Goal: Task Accomplishment & Management: Use online tool/utility

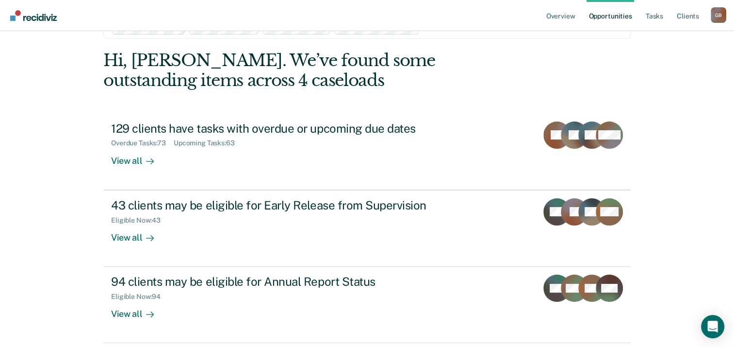
scroll to position [49, 0]
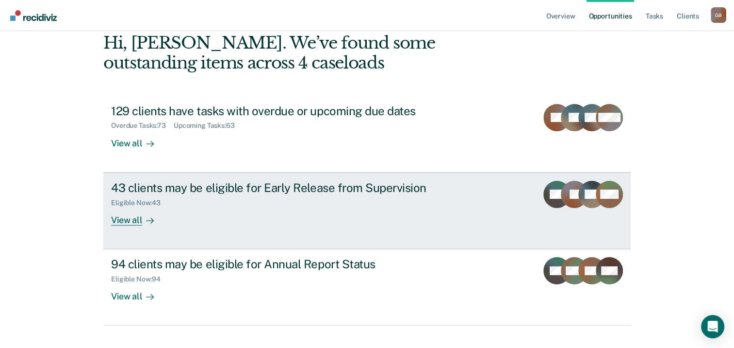
click at [142, 223] on div at bounding box center [148, 219] width 12 height 11
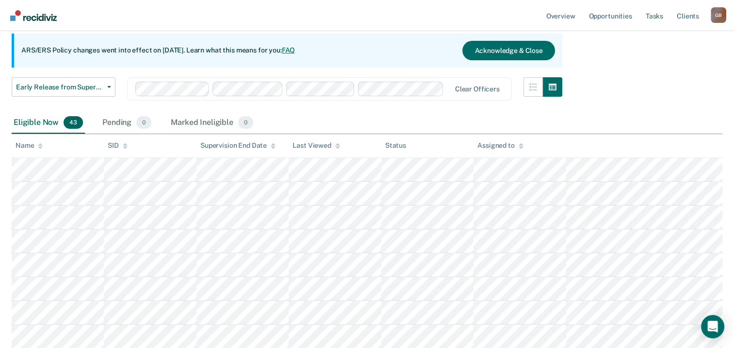
scroll to position [97, 0]
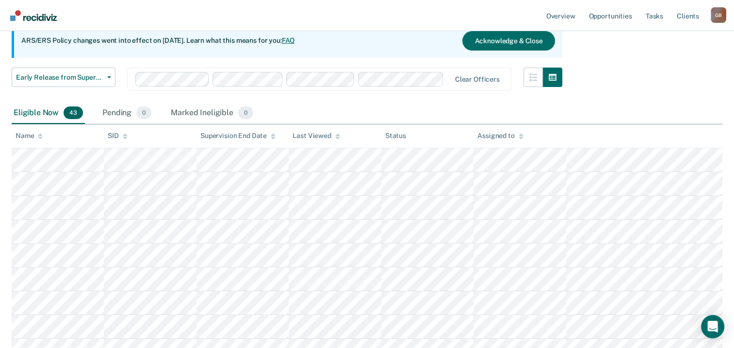
click at [495, 134] on div "Assigned to" at bounding box center [501, 136] width 46 height 8
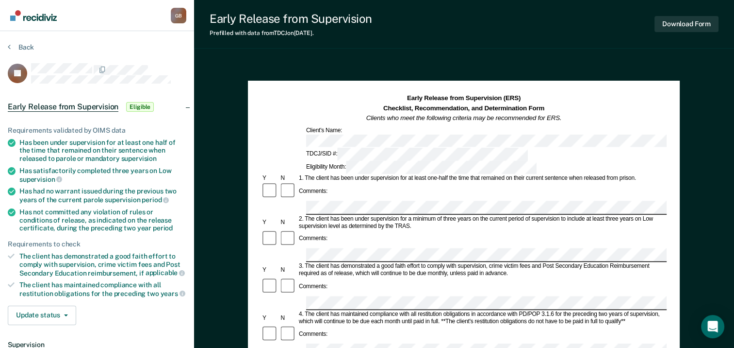
click at [29, 47] on button "Back" at bounding box center [21, 47] width 26 height 9
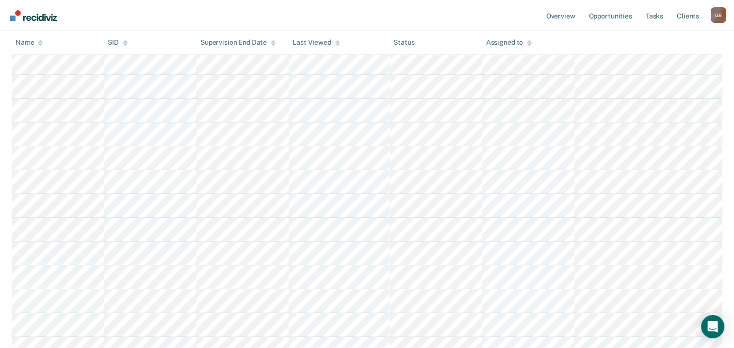
scroll to position [49, 0]
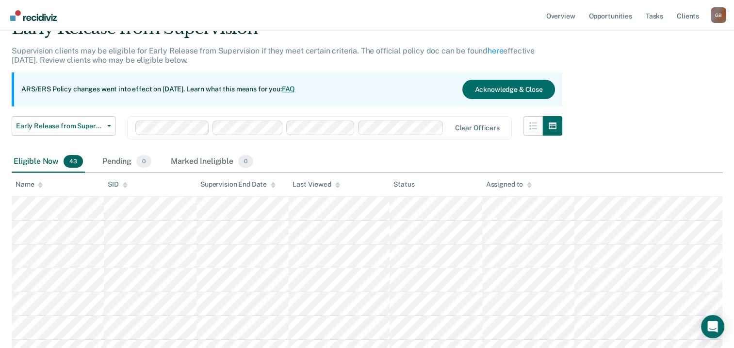
click at [508, 185] on div "Assigned to" at bounding box center [509, 184] width 46 height 8
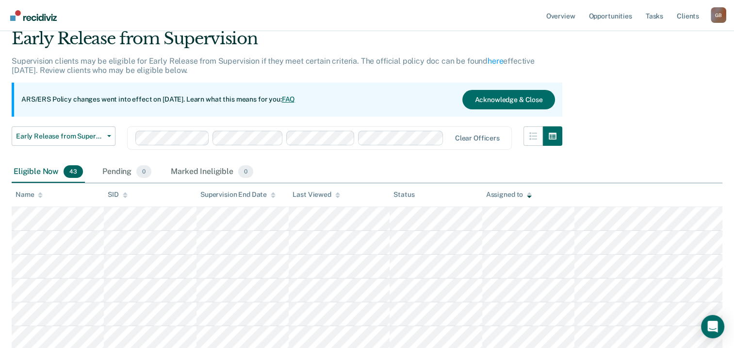
scroll to position [0, 0]
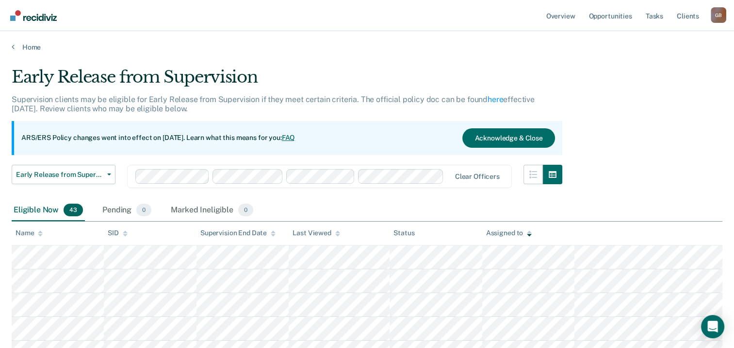
click at [527, 134] on button "Acknowledge & Close" at bounding box center [509, 137] width 92 height 19
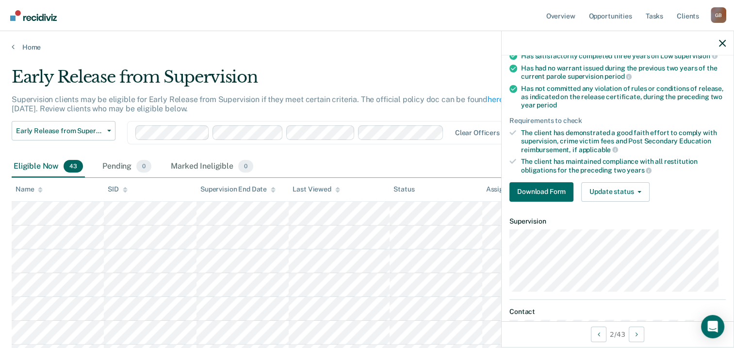
scroll to position [146, 0]
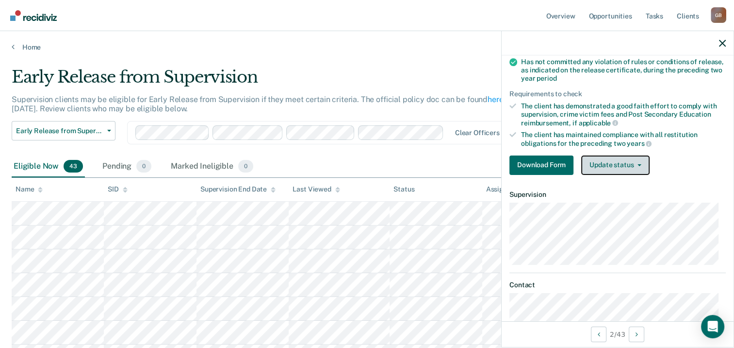
click at [624, 164] on button "Update status" at bounding box center [616, 164] width 68 height 19
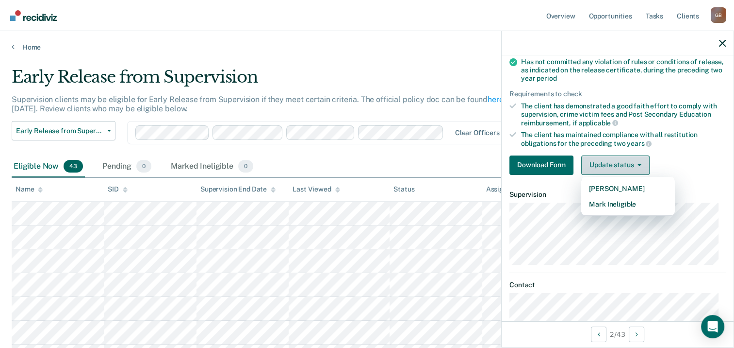
click at [624, 164] on button "Update status" at bounding box center [616, 164] width 68 height 19
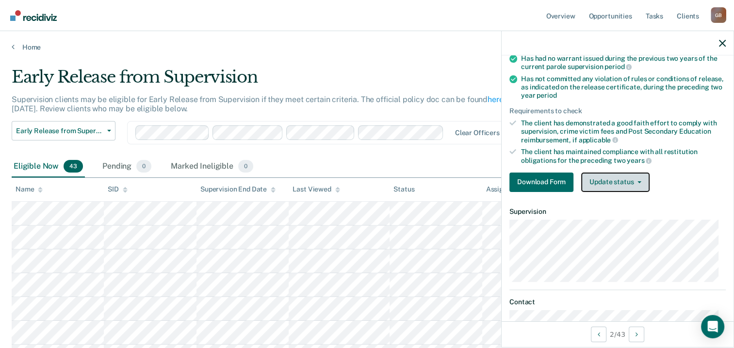
scroll to position [174, 0]
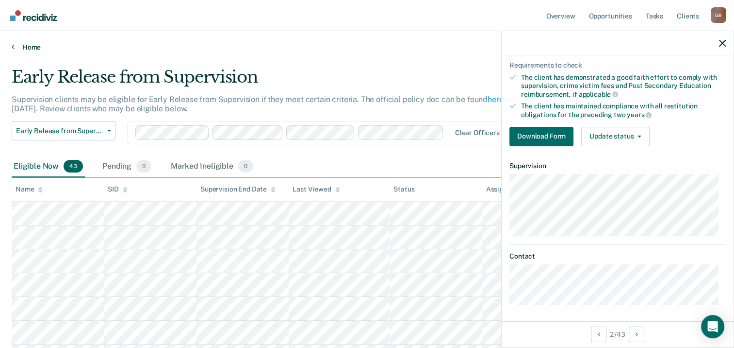
click at [375, 46] on link "Home" at bounding box center [367, 47] width 711 height 9
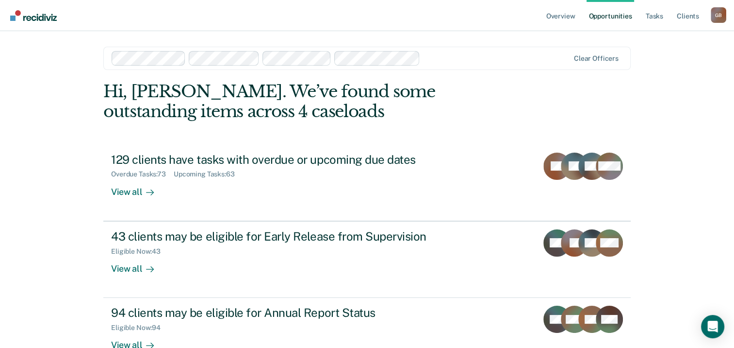
click at [657, 80] on div "Overview Opportunities Tasks Client s [PERSON_NAME] G B Profile How it works Lo…" at bounding box center [367, 206] width 734 height 413
drag, startPoint x: 602, startPoint y: 17, endPoint x: 552, endPoint y: 2, distance: 52.2
click at [602, 17] on link "Opportunities" at bounding box center [610, 15] width 47 height 31
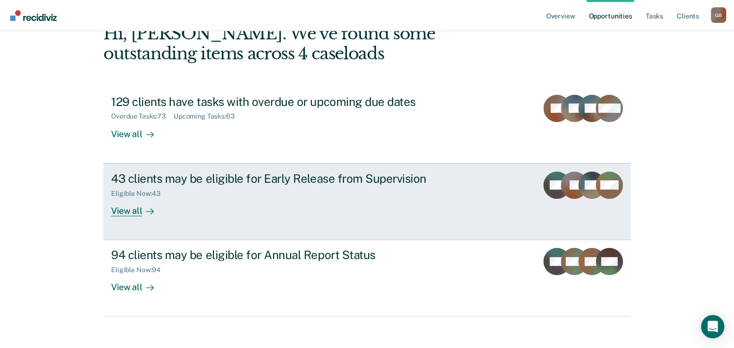
scroll to position [65, 0]
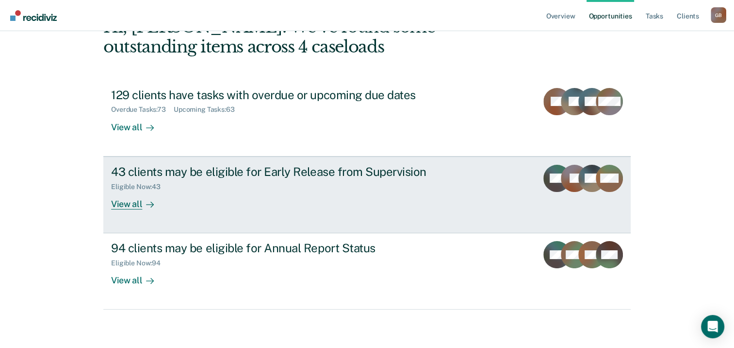
click at [306, 184] on div "Eligible Now : 43" at bounding box center [281, 185] width 341 height 12
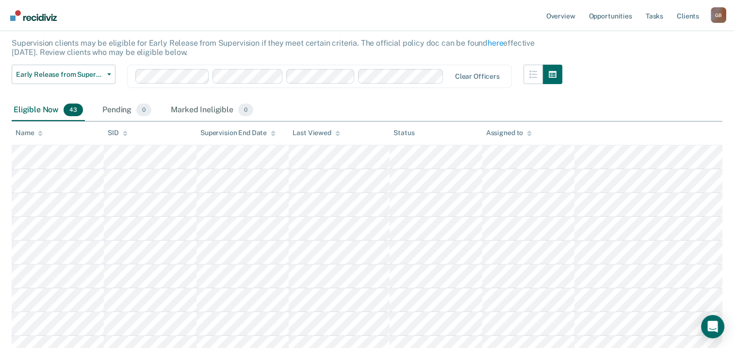
scroll to position [146, 0]
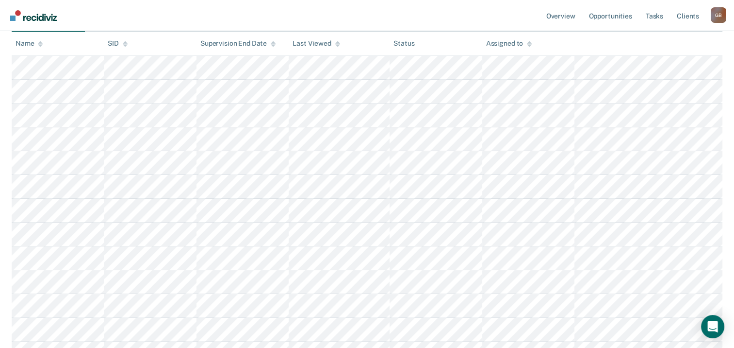
click at [525, 41] on div "Assigned to" at bounding box center [509, 43] width 46 height 8
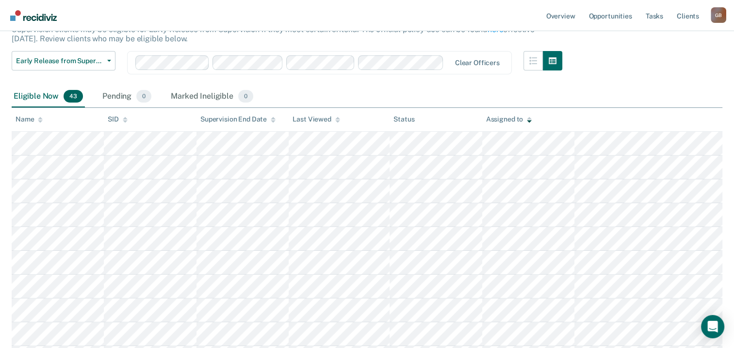
scroll to position [49, 0]
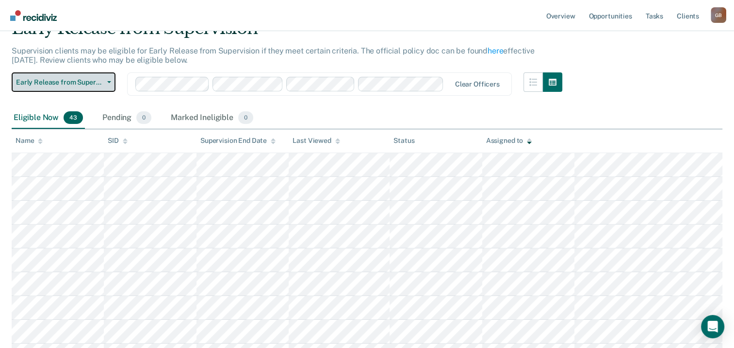
click at [76, 82] on span "Early Release from Supervision" at bounding box center [59, 82] width 87 height 8
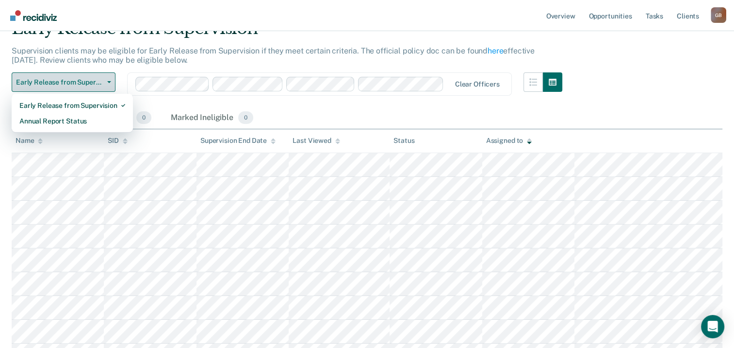
click at [76, 82] on span "Early Release from Supervision" at bounding box center [59, 82] width 87 height 8
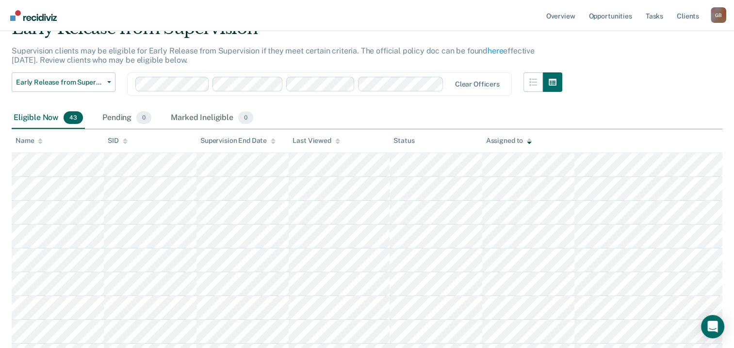
click at [536, 83] on icon "button" at bounding box center [534, 82] width 8 height 8
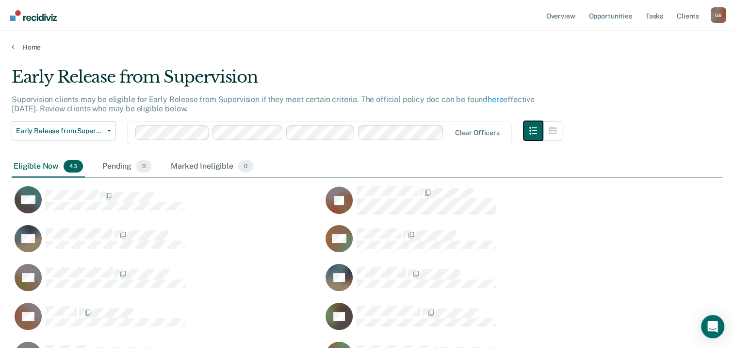
scroll to position [961, 703]
click at [562, 134] on button "button" at bounding box center [552, 130] width 19 height 19
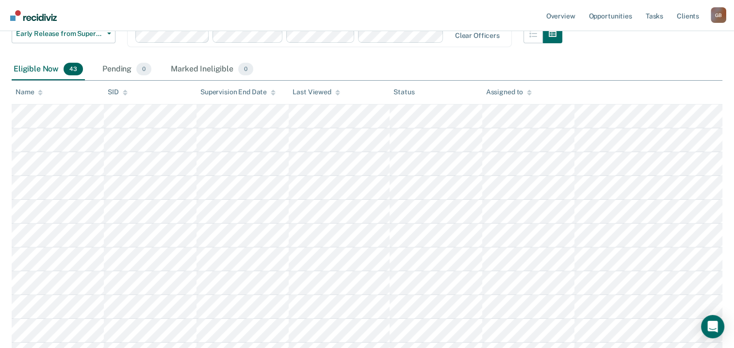
scroll to position [0, 0]
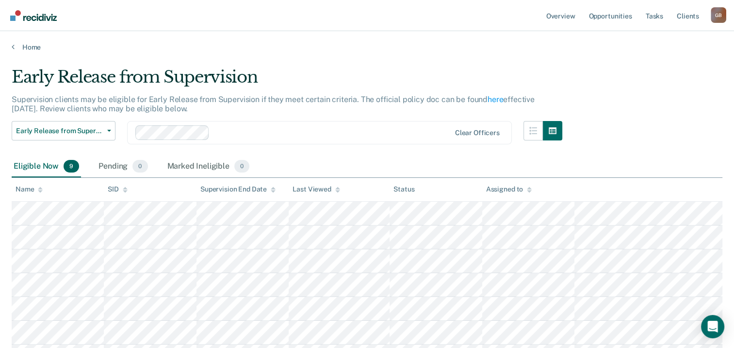
click at [597, 86] on div "Early Release from Supervision Supervision clients may be eligible for Early Re…" at bounding box center [367, 240] width 711 height 346
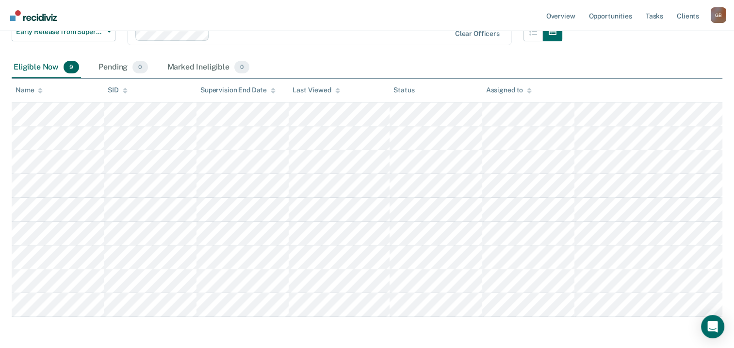
scroll to position [137, 0]
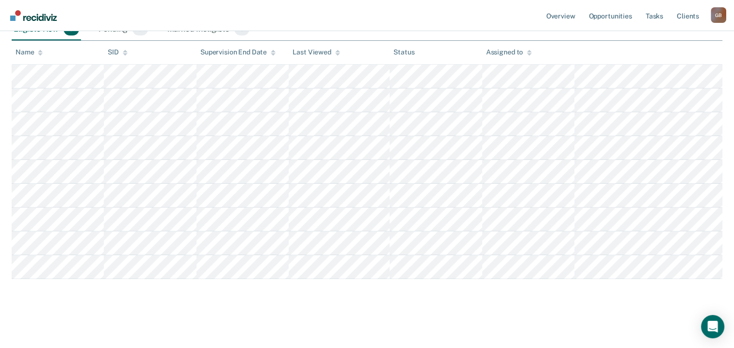
click at [634, 306] on main "Early Release from Supervision Supervision clients may be eligible for Early Re…" at bounding box center [367, 130] width 734 height 431
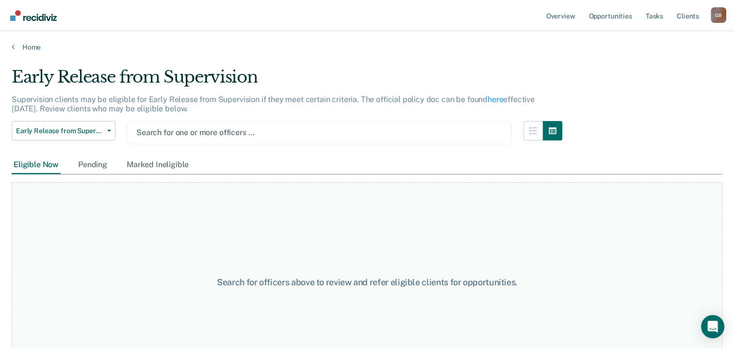
click at [200, 132] on div at bounding box center [319, 132] width 366 height 11
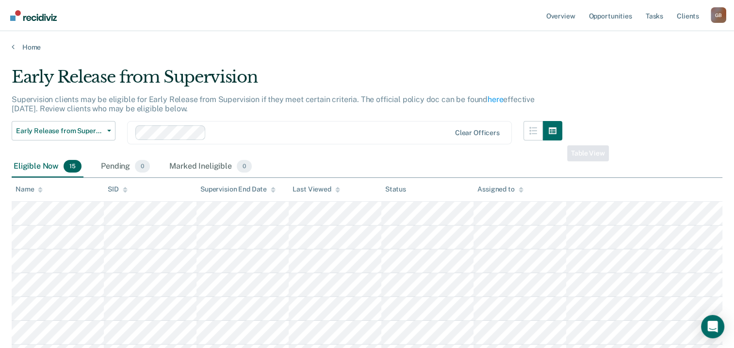
click at [625, 136] on div "Early Release from Supervision Supervision clients may be eligible for Early Re…" at bounding box center [367, 311] width 711 height 488
click at [621, 140] on div "Early Release from Supervision Supervision clients may be eligible for Early Re…" at bounding box center [367, 311] width 711 height 488
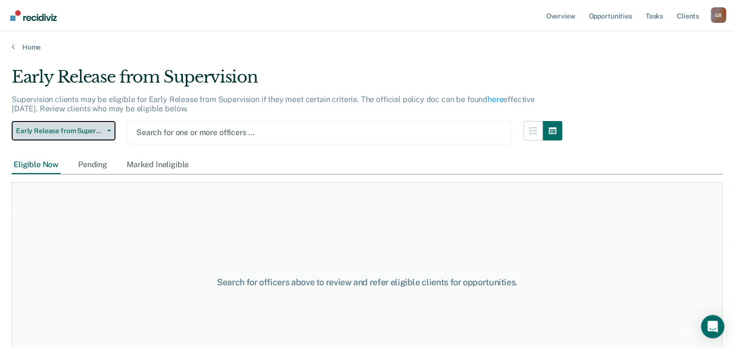
click at [87, 130] on span "Early Release from Supervision" at bounding box center [59, 131] width 87 height 8
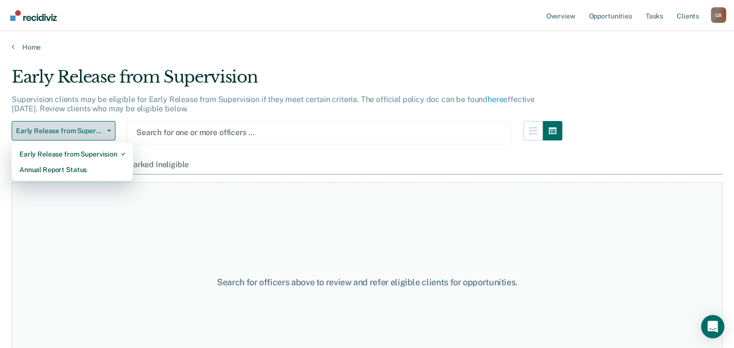
click at [87, 130] on span "Early Release from Supervision" at bounding box center [59, 131] width 87 height 8
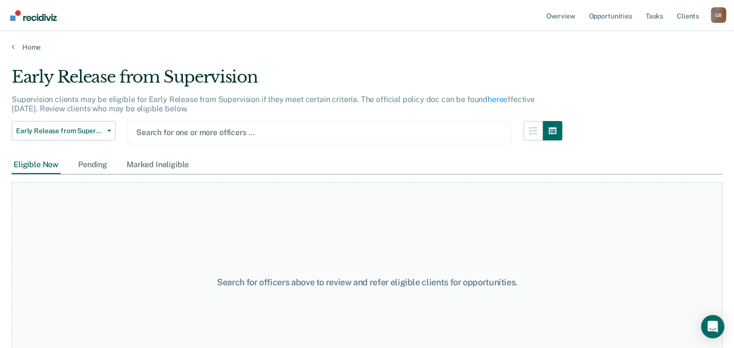
click at [172, 128] on div at bounding box center [319, 132] width 366 height 11
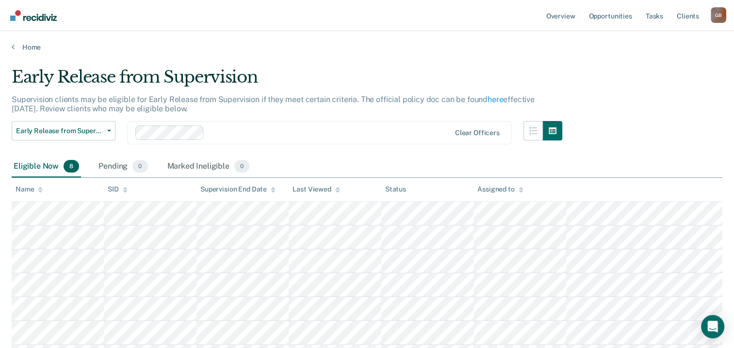
click at [627, 131] on div "Early Release from Supervision Supervision clients may be eligible for Early Re…" at bounding box center [367, 228] width 711 height 322
click at [699, 148] on div "Early Release from Supervision Supervision clients may be eligible for Early Re…" at bounding box center [367, 228] width 711 height 322
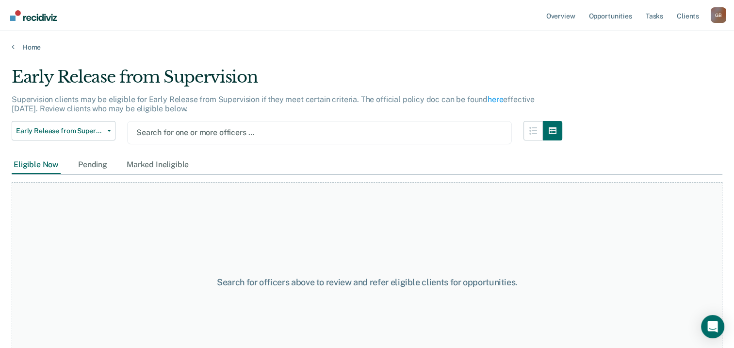
click at [192, 132] on div at bounding box center [319, 132] width 366 height 11
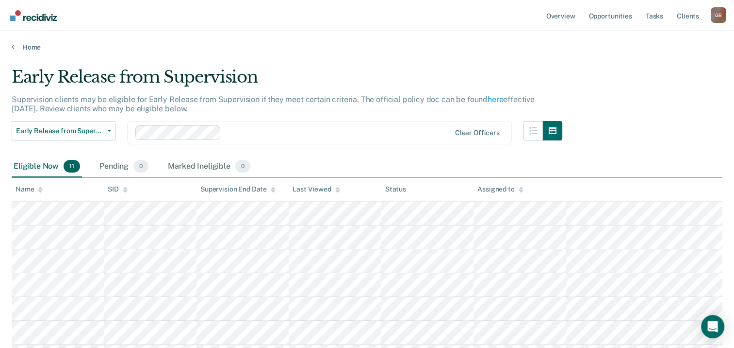
click at [581, 169] on div "Eligible Now 11 Pending 0 Marked Ineligible 0" at bounding box center [367, 167] width 711 height 22
click at [73, 129] on span "Early Release from Supervision" at bounding box center [59, 131] width 87 height 8
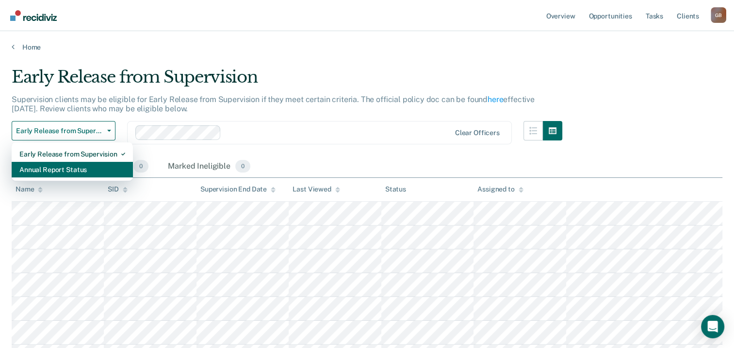
click at [69, 166] on div "Annual Report Status" at bounding box center [72, 170] width 106 height 16
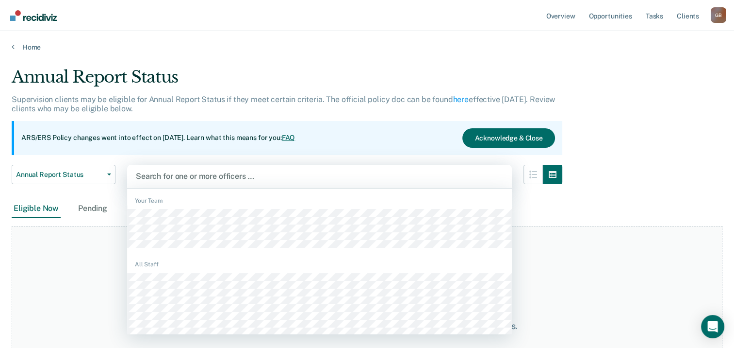
click at [191, 177] on div at bounding box center [319, 175] width 367 height 11
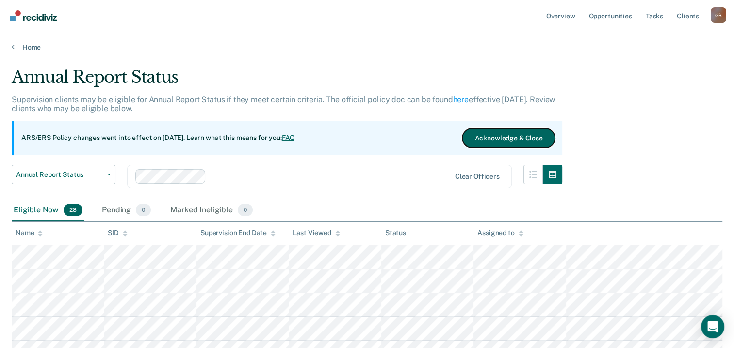
click at [530, 136] on button "Acknowledge & Close" at bounding box center [509, 137] width 92 height 19
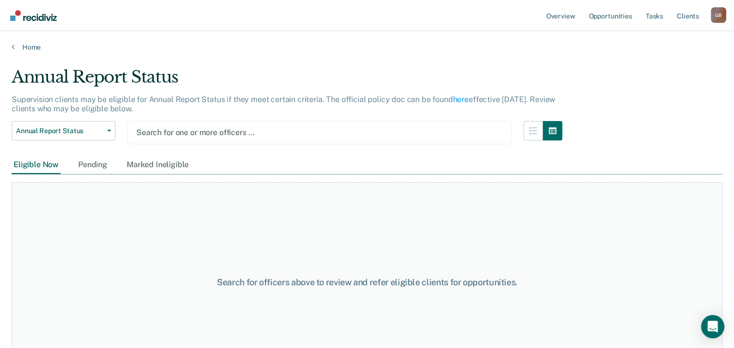
drag, startPoint x: 130, startPoint y: 137, endPoint x: 195, endPoint y: 130, distance: 64.9
click at [195, 130] on div at bounding box center [319, 132] width 366 height 11
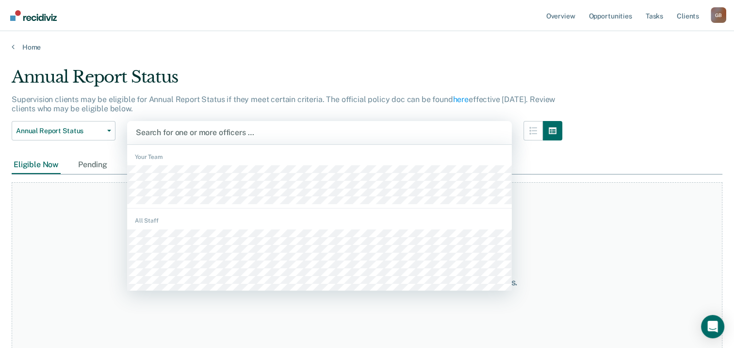
click at [226, 130] on div at bounding box center [319, 132] width 367 height 11
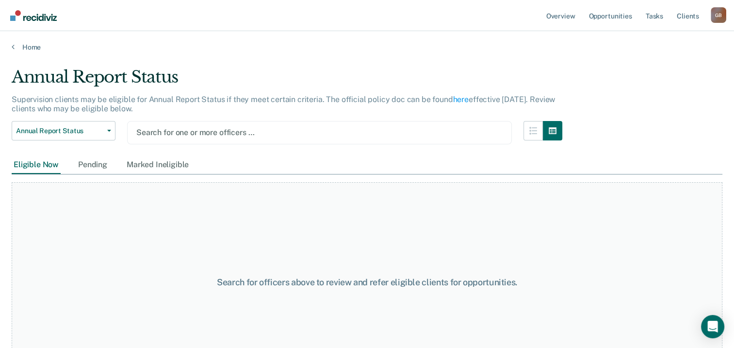
click at [226, 130] on div at bounding box center [319, 132] width 366 height 11
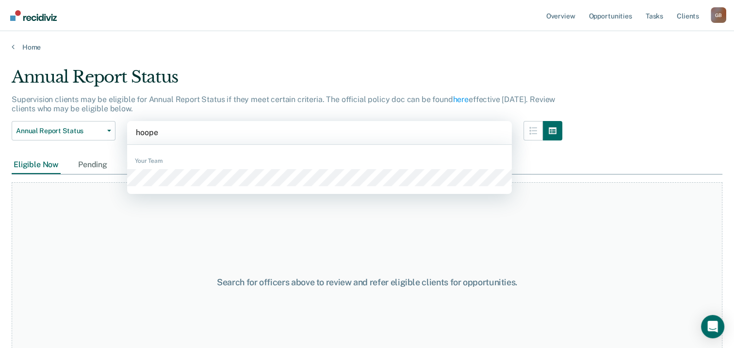
type input "[PERSON_NAME]"
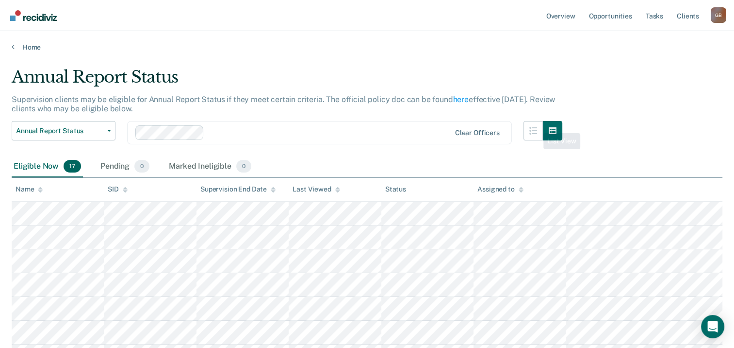
click at [629, 113] on div "Annual Report Status Supervision clients may be eligible for Annual Report Stat…" at bounding box center [367, 335] width 711 height 536
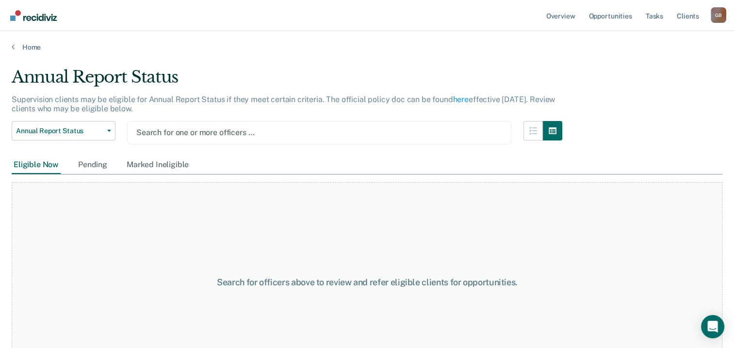
click at [194, 132] on div at bounding box center [319, 132] width 366 height 11
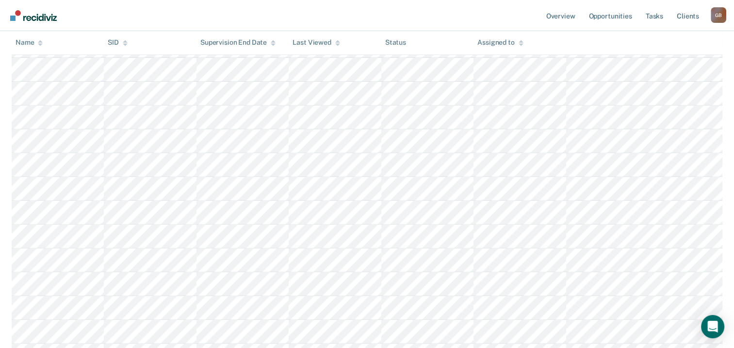
scroll to position [6, 0]
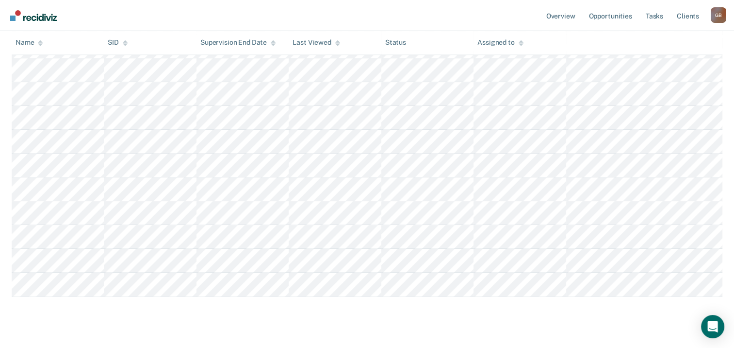
scroll to position [588, 0]
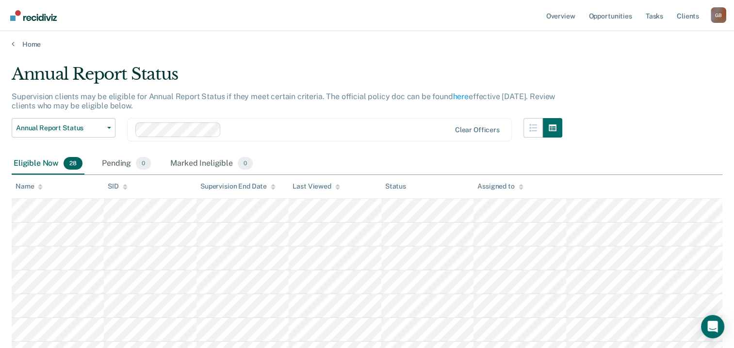
scroll to position [0, 0]
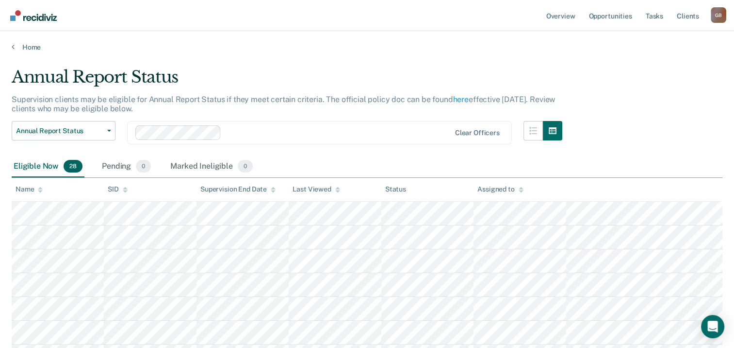
click at [42, 132] on span "Annual Report Status" at bounding box center [59, 131] width 87 height 8
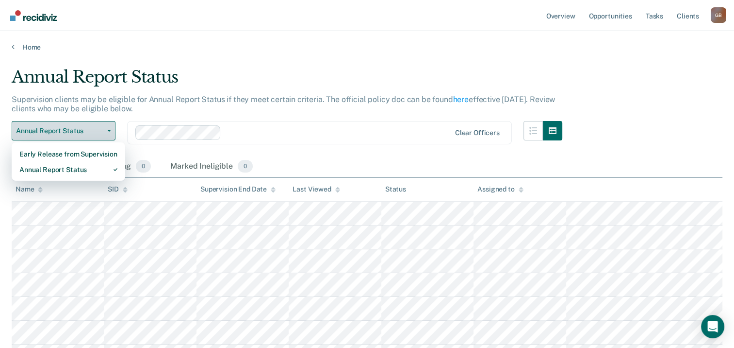
click at [42, 132] on span "Annual Report Status" at bounding box center [59, 131] width 87 height 8
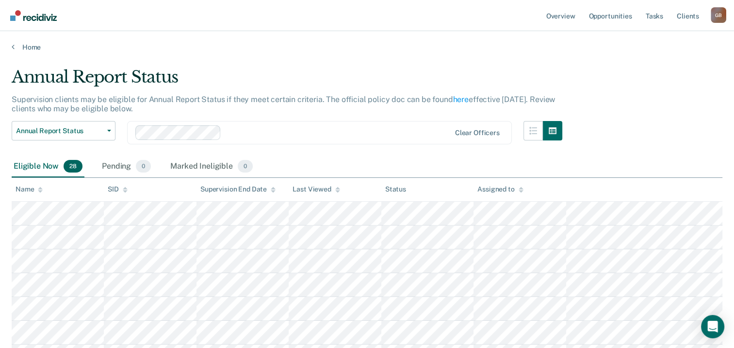
click at [225, 137] on div at bounding box center [337, 132] width 225 height 11
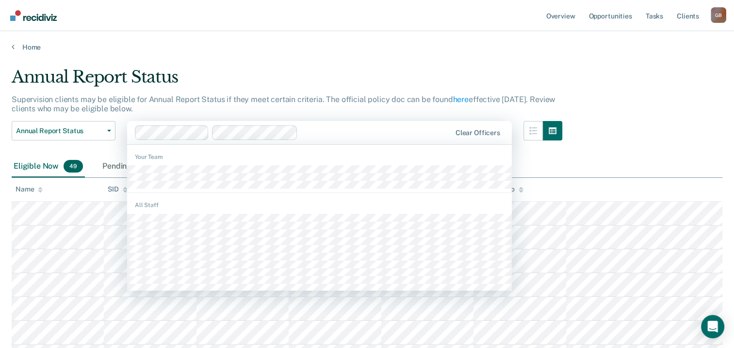
click at [323, 133] on div at bounding box center [376, 132] width 149 height 11
click at [403, 128] on div at bounding box center [413, 132] width 75 height 11
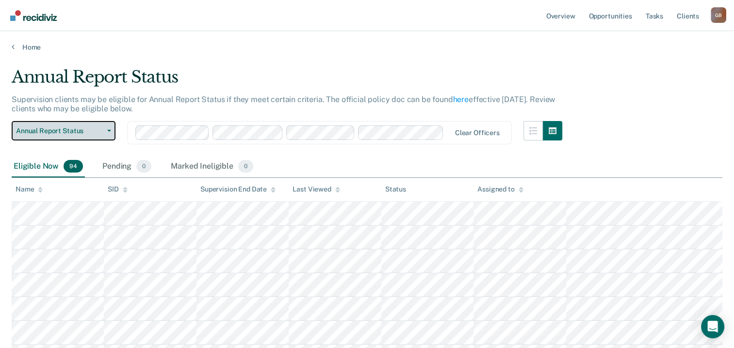
click at [80, 131] on span "Annual Report Status" at bounding box center [59, 131] width 87 height 8
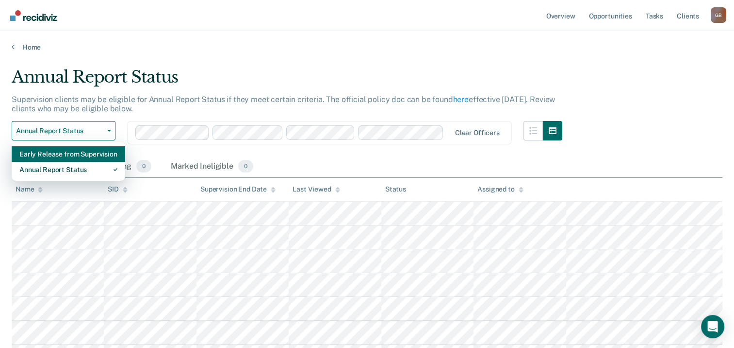
click at [67, 155] on div "Early Release from Supervision" at bounding box center [68, 154] width 98 height 16
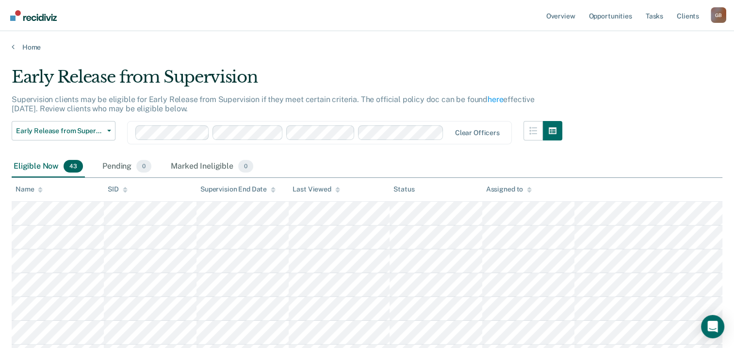
click at [32, 191] on div "Name" at bounding box center [29, 189] width 27 height 8
click at [500, 12] on nav "Overview Opportunities Tasks Client s [PERSON_NAME] G B Profile How it works Lo…" at bounding box center [367, 15] width 719 height 31
click at [569, 27] on link "Overview" at bounding box center [561, 15] width 33 height 31
